Goal: Task Accomplishment & Management: Complete application form

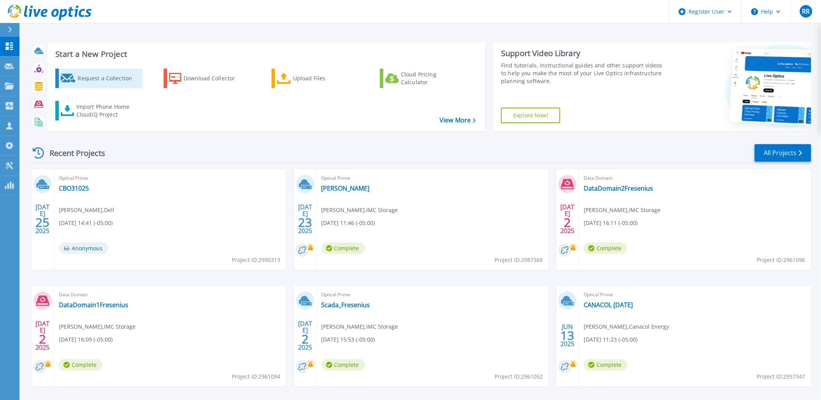
click at [101, 75] on div "Request a Collection" at bounding box center [109, 79] width 62 height 16
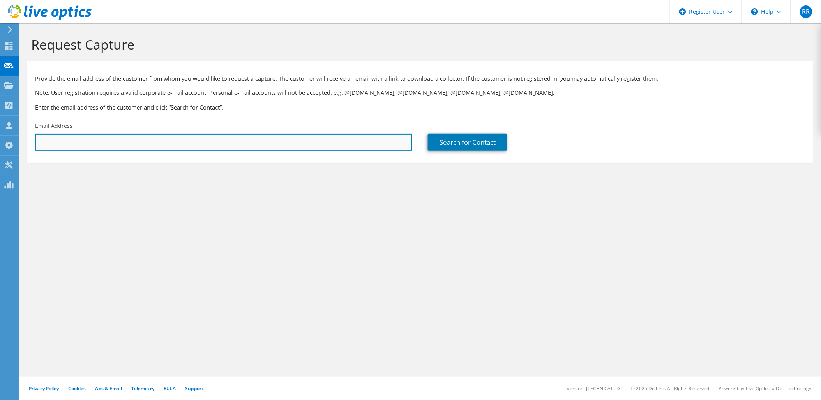
click at [170, 143] on input "text" at bounding box center [223, 142] width 377 height 17
type input "E"
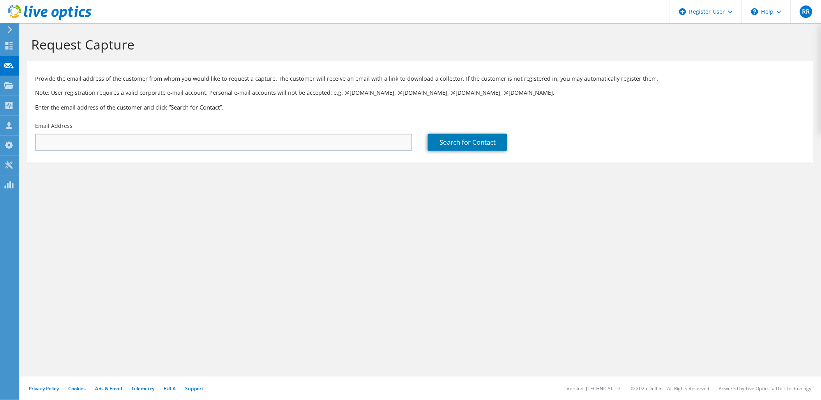
drag, startPoint x: 233, startPoint y: 130, endPoint x: 227, endPoint y: 139, distance: 10.7
click at [233, 130] on div "Email Address" at bounding box center [223, 136] width 393 height 37
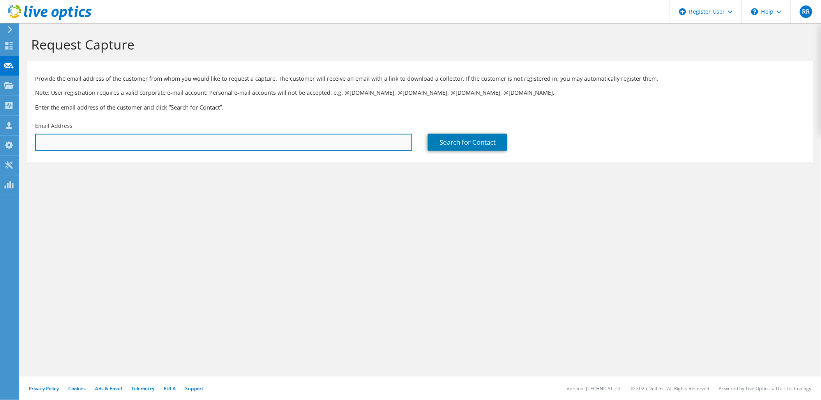
drag, startPoint x: 227, startPoint y: 139, endPoint x: 236, endPoint y: 140, distance: 9.0
click at [227, 139] on input "text" at bounding box center [223, 142] width 377 height 17
paste input "[EMAIL_ADDRESS][DOMAIN_NAME]"
type input "[EMAIL_ADDRESS][DOMAIN_NAME]"
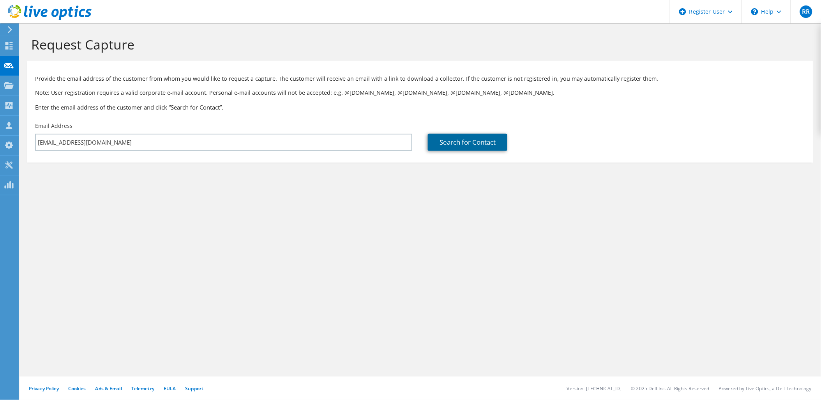
click at [501, 144] on link "Search for Contact" at bounding box center [467, 142] width 79 height 17
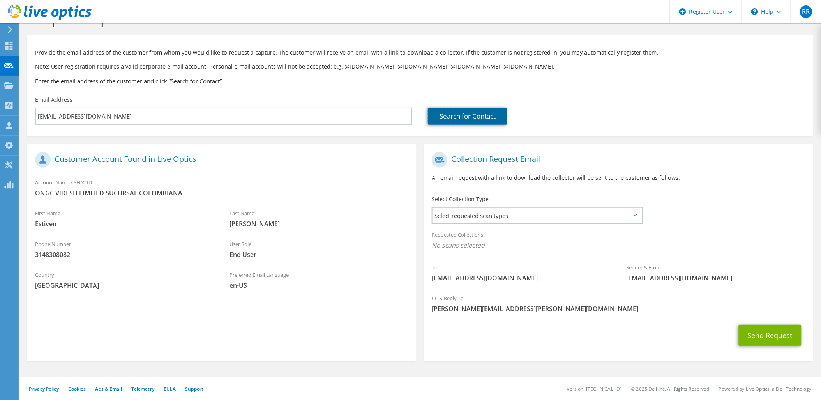
scroll to position [27, 0]
click at [638, 216] on span "Select requested scan types" at bounding box center [536, 215] width 209 height 16
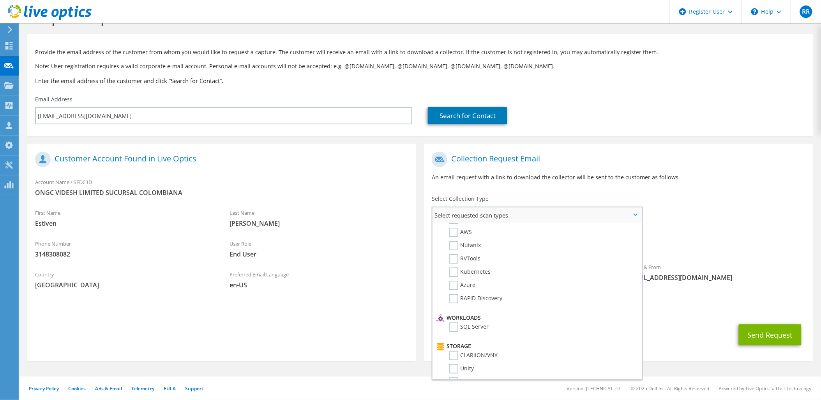
scroll to position [0, 0]
click at [704, 318] on div "CC & Reply To [PERSON_NAME][EMAIL_ADDRESS][PERSON_NAME][DOMAIN_NAME]" at bounding box center [618, 304] width 389 height 31
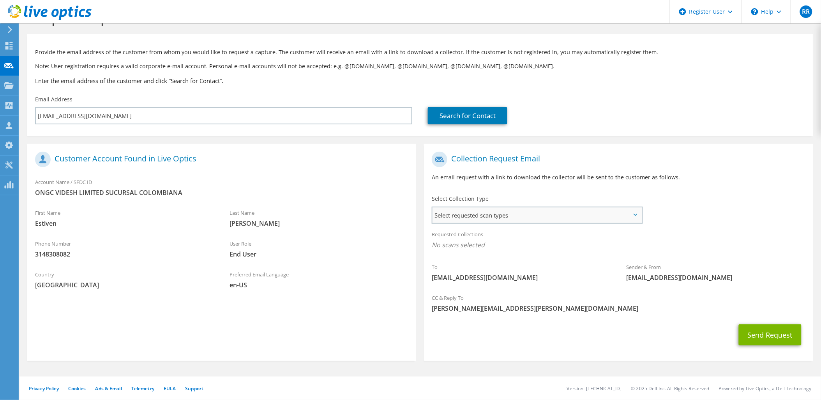
click at [625, 217] on span "Select requested scan types" at bounding box center [536, 215] width 209 height 16
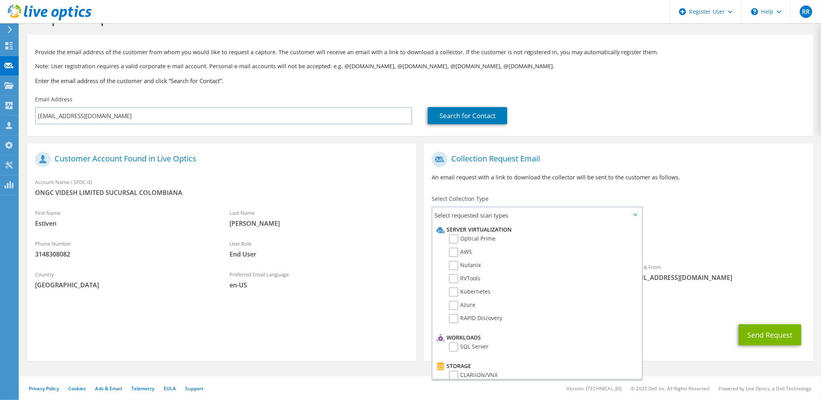
click at [671, 209] on div "To [EMAIL_ADDRESS][DOMAIN_NAME] Sender & From [EMAIL_ADDRESS][DOMAIN_NAME]" at bounding box center [618, 219] width 389 height 142
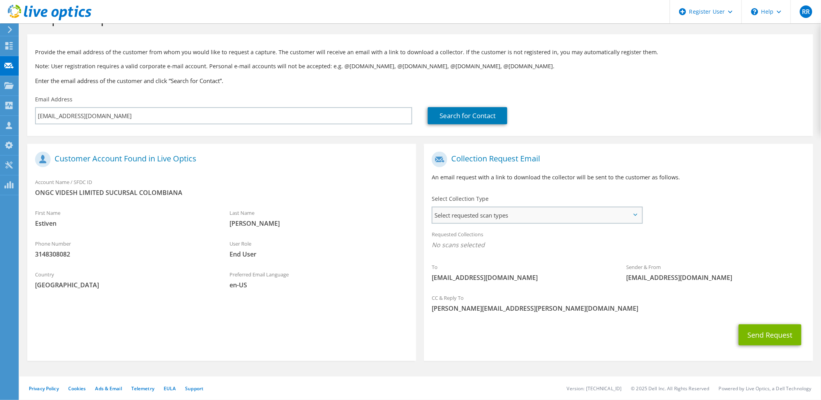
click at [520, 215] on span "Select requested scan types" at bounding box center [536, 215] width 209 height 16
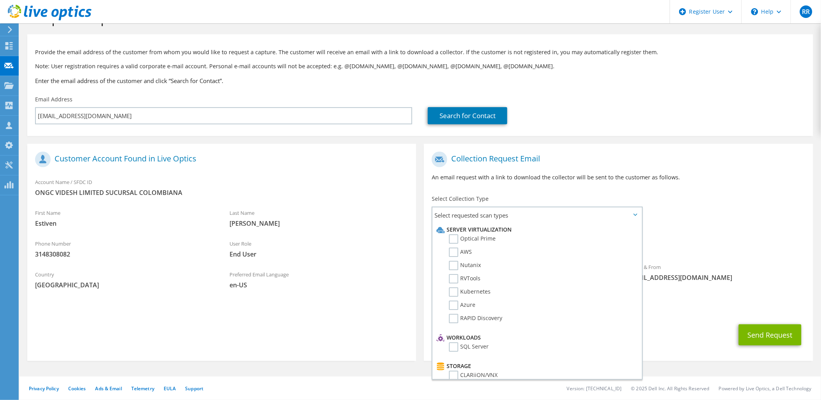
click at [690, 229] on div "Requested Collections No scans selected" at bounding box center [618, 240] width 389 height 29
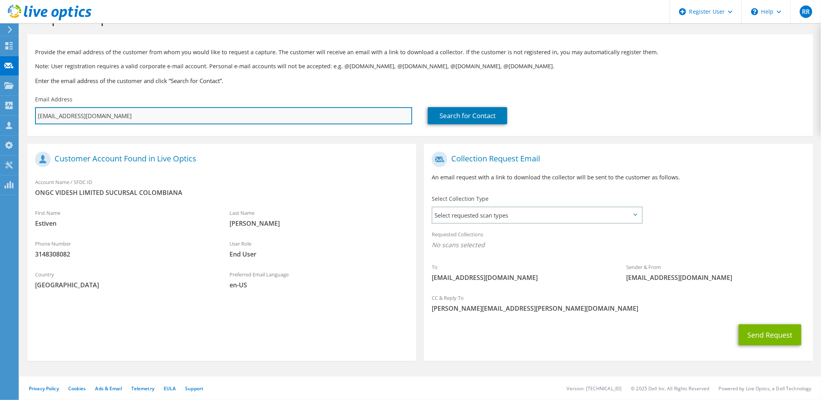
click at [212, 114] on input "[EMAIL_ADDRESS][DOMAIN_NAME]" at bounding box center [223, 115] width 377 height 17
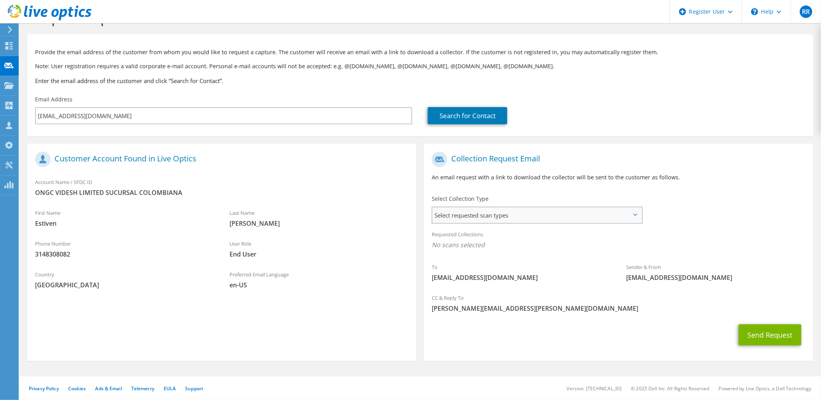
click at [548, 217] on span "Select requested scan types" at bounding box center [536, 215] width 209 height 16
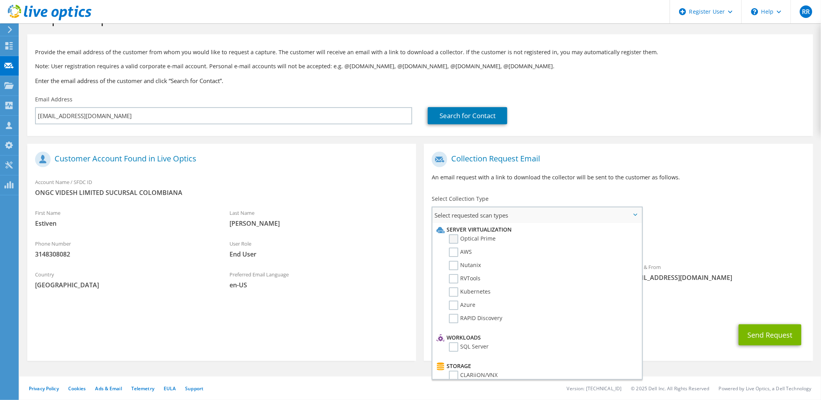
click at [480, 236] on label "Optical Prime" at bounding box center [472, 238] width 47 height 9
click at [0, 0] on input "Optical Prime" at bounding box center [0, 0] width 0 height 0
click at [730, 235] on div "Requested Collections No scans selected Optical Prime" at bounding box center [618, 240] width 389 height 31
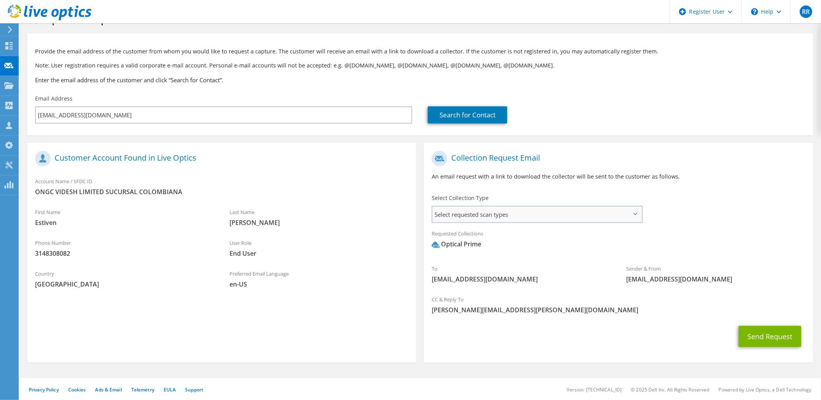
click at [636, 210] on span "Select requested scan types" at bounding box center [536, 214] width 209 height 16
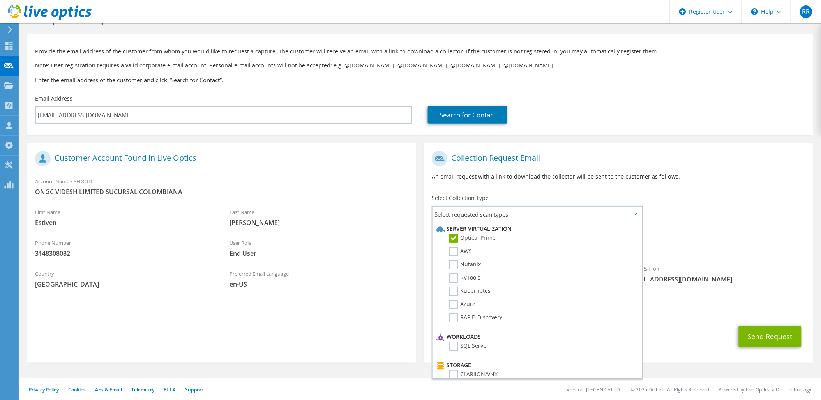
click at [689, 228] on div "Requested Collections No scans selected Optical Prime" at bounding box center [618, 240] width 389 height 31
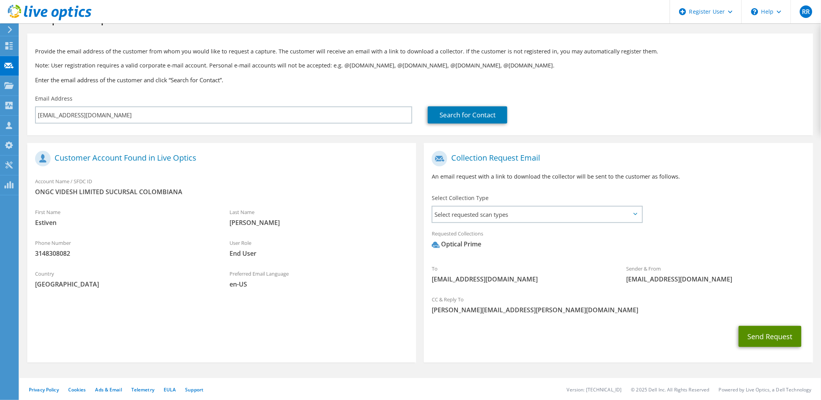
click at [780, 342] on button "Send Request" at bounding box center [770, 336] width 63 height 21
